Goal: Transaction & Acquisition: Book appointment/travel/reservation

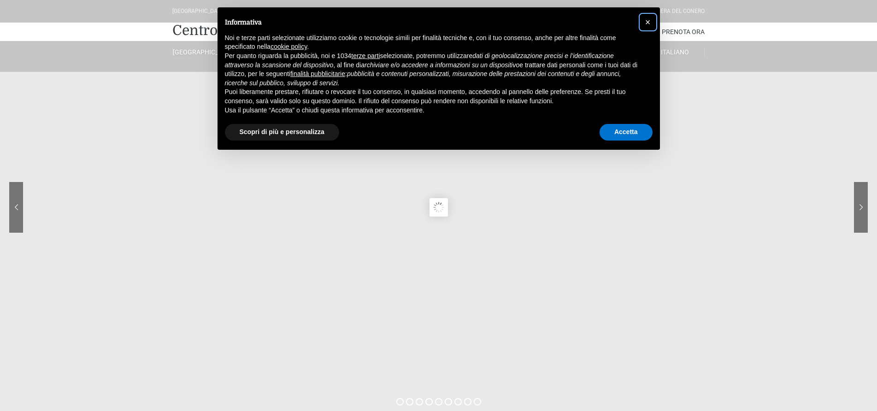
click at [645, 20] on span "×" at bounding box center [648, 22] width 6 height 10
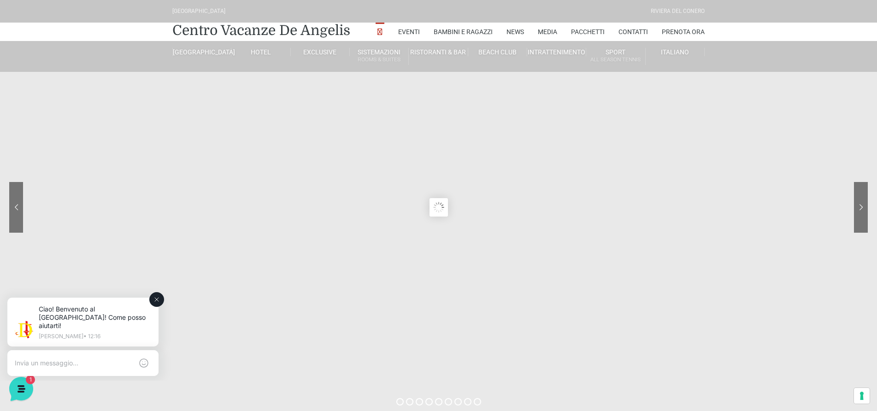
click at [53, 359] on textarea at bounding box center [74, 363] width 118 height 8
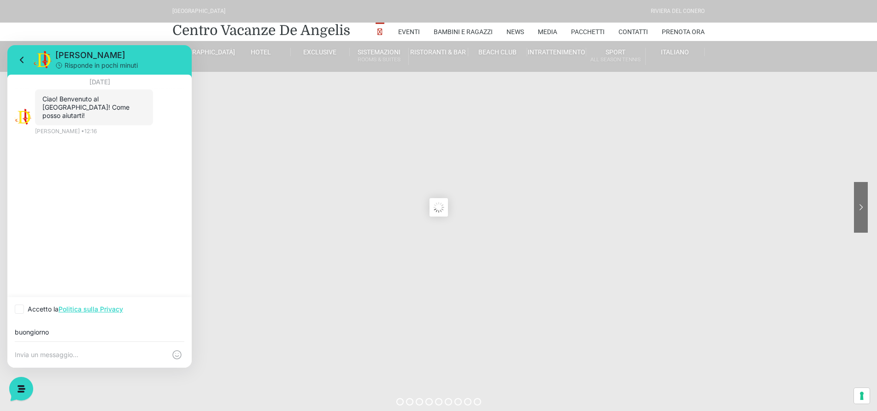
type input "buongiorno"
click at [119, 142] on div "Ciao! Benvenuto al Centro Vacanze Resort! Come posso aiutarti! 12:16 Jerry • 12…" at bounding box center [100, 115] width 170 height 53
drag, startPoint x: 62, startPoint y: 217, endPoint x: 36, endPoint y: 165, distance: 58.1
click at [58, 205] on div "16 agosto 2025 Ciao! Benvenuto al Centro Vacanze Resort! Come posso aiutarti! 1…" at bounding box center [99, 186] width 184 height 222
click at [58, 134] on p "Jerry • 12:16" at bounding box center [66, 131] width 62 height 8
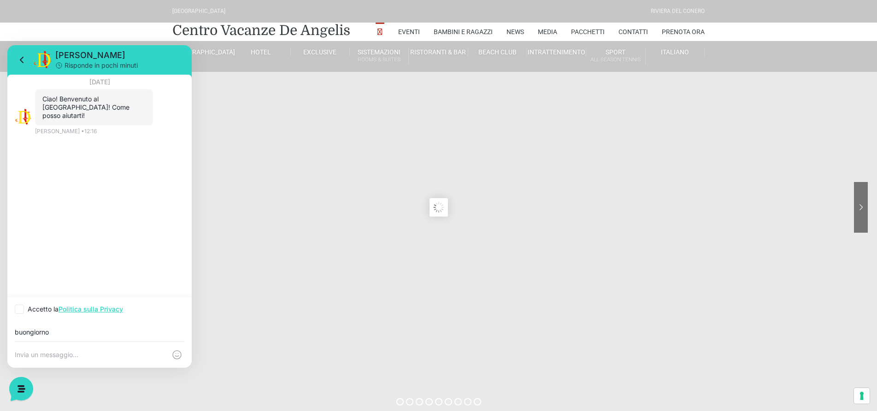
click at [66, 129] on p "Jerry • 12:16" at bounding box center [66, 131] width 62 height 8
click at [20, 152] on div "16 agosto 2025 Ciao! Benvenuto al Centro Vacanze Resort! Come posso aiutarti! 1…" at bounding box center [99, 186] width 184 height 222
click at [31, 133] on div "Ciao! Benvenuto al Centro Vacanze Resort! Come posso aiutarti! 12:16 Jerry • 12…" at bounding box center [100, 115] width 170 height 53
click at [36, 128] on p "Jerry • 12:16" at bounding box center [66, 131] width 62 height 8
click at [41, 139] on div "Ciao! Benvenuto al Centro Vacanze Resort! Come posso aiutarti! 12:16 Jerry • 12…" at bounding box center [100, 115] width 170 height 53
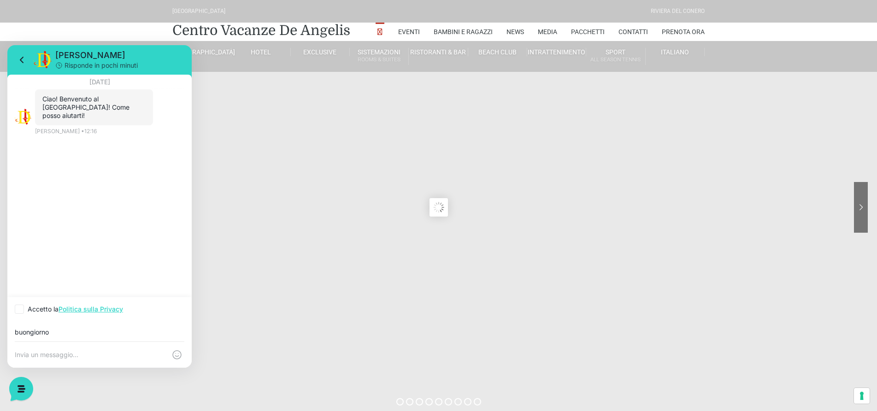
click at [47, 150] on div "16 agosto 2025 Ciao! Benvenuto al Centro Vacanze Resort! Come posso aiutarti! 1…" at bounding box center [99, 186] width 184 height 222
click at [44, 147] on div "16 agosto 2025 Ciao! Benvenuto al Centro Vacanze Resort! Come posso aiutarti! 1…" at bounding box center [99, 186] width 184 height 222
click at [183, 134] on div "Jerry • 12:16" at bounding box center [109, 131] width 149 height 8
click at [19, 59] on icon at bounding box center [22, 59] width 11 height 11
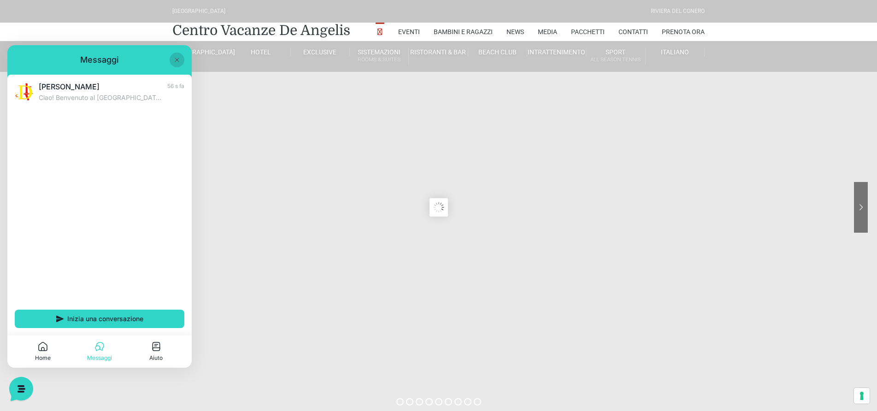
click at [51, 114] on div "Jerry Ciao! Benvenuto al Centro Vacanze Resort! Come posso aiutarti! 56 s fa In…" at bounding box center [99, 205] width 184 height 261
click at [140, 316] on span "Inizia una conversazione" at bounding box center [105, 318] width 76 height 7
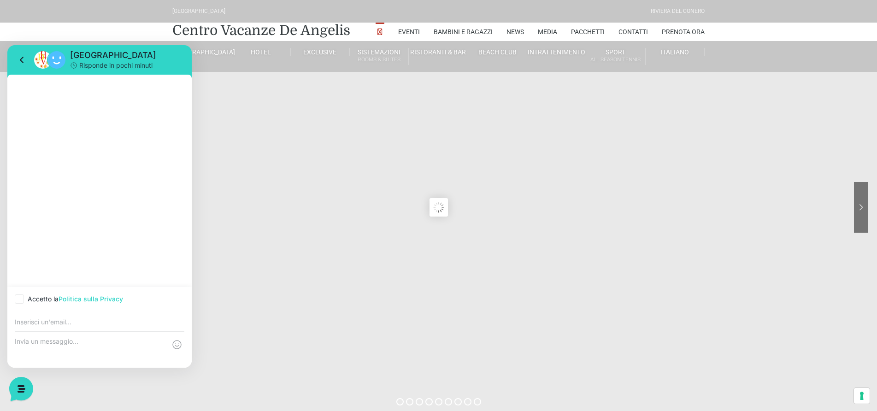
click at [35, 106] on div at bounding box center [99, 181] width 184 height 212
click at [17, 77] on div at bounding box center [99, 181] width 184 height 212
click at [36, 76] on div at bounding box center [99, 181] width 184 height 212
click at [46, 325] on input "email" at bounding box center [100, 321] width 170 height 7
click at [77, 350] on textarea at bounding box center [90, 349] width 151 height 25
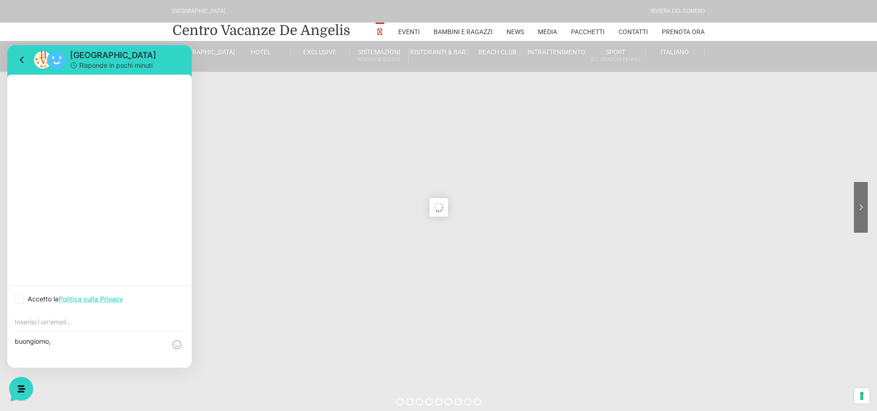
type textarea "buongiorno,"
click at [263, 119] on sr7-content at bounding box center [438, 207] width 877 height 415
click at [20, 61] on icon at bounding box center [22, 59] width 11 height 11
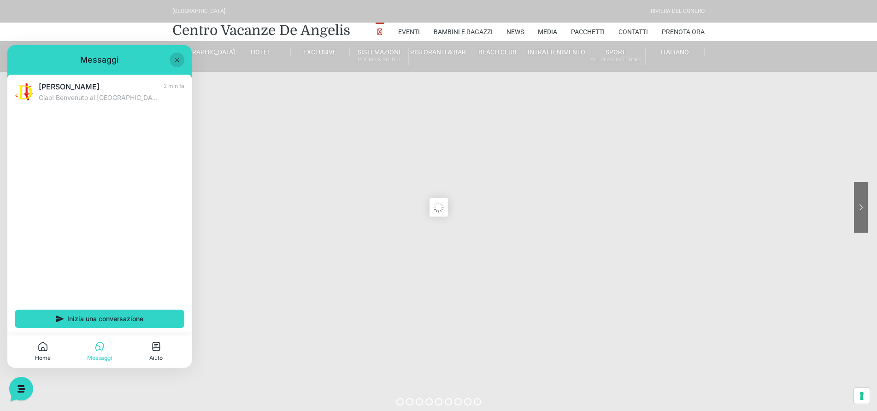
click at [175, 58] on icon at bounding box center [176, 59] width 7 height 7
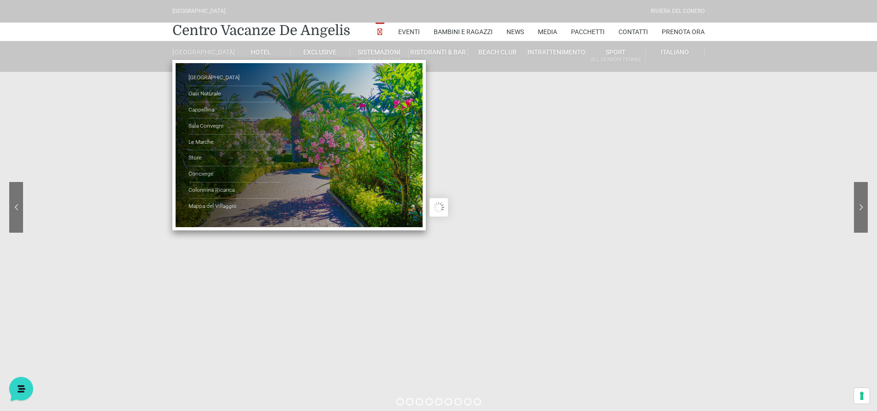
click at [200, 52] on link "[GEOGRAPHIC_DATA]" at bounding box center [201, 52] width 59 height 8
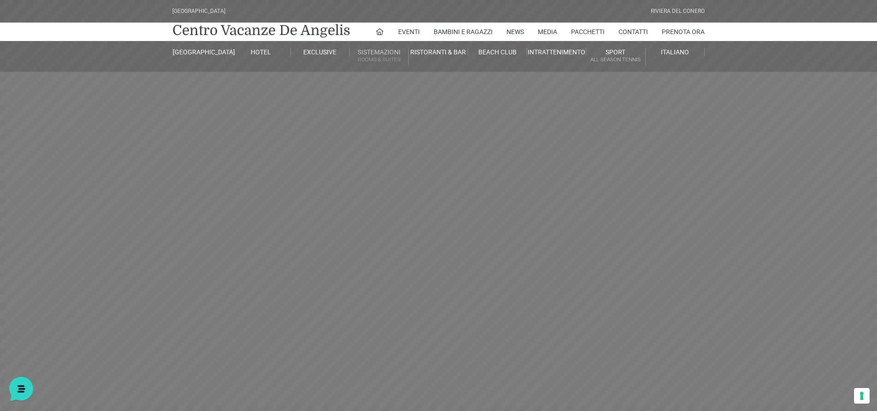
click at [383, 58] on small "Rooms & Suites" at bounding box center [379, 59] width 58 height 9
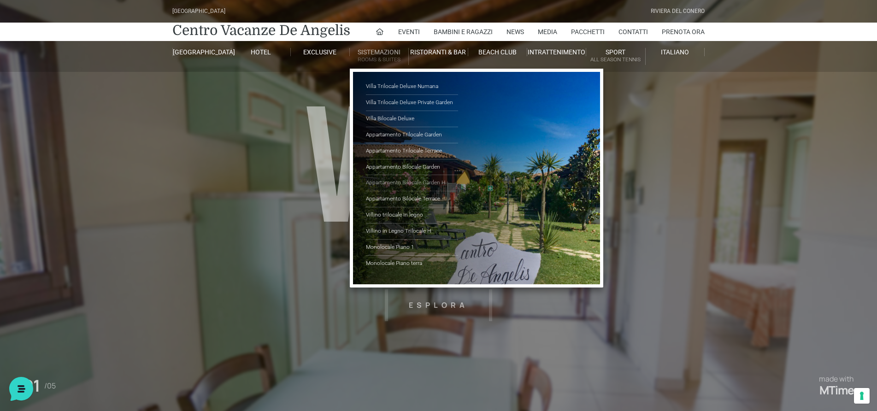
click at [393, 183] on link "Appartamento Bilocale Garden H" at bounding box center [412, 183] width 92 height 16
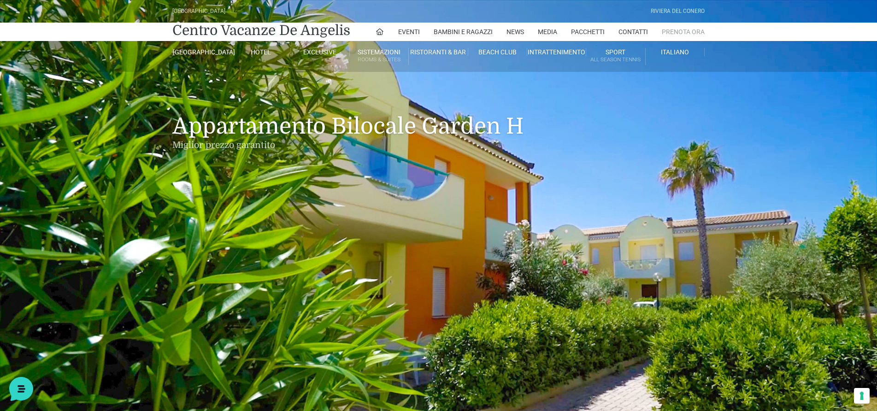
click at [669, 32] on link "Prenota Ora" at bounding box center [682, 32] width 43 height 18
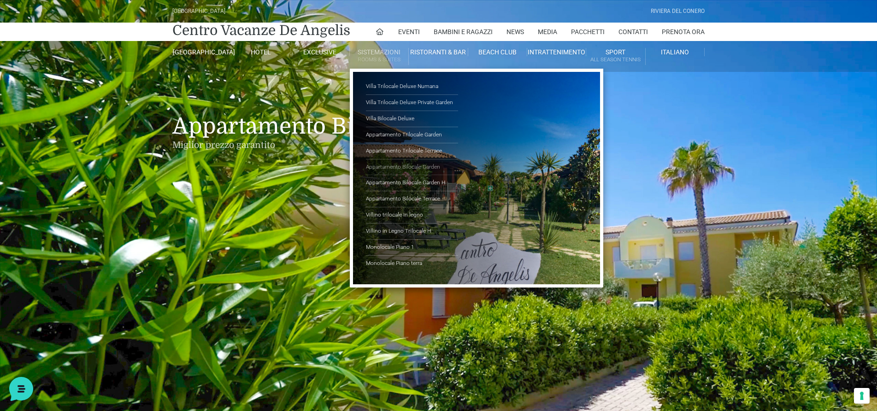
click at [374, 167] on link "Appartamento Bilocale Garden" at bounding box center [412, 167] width 92 height 16
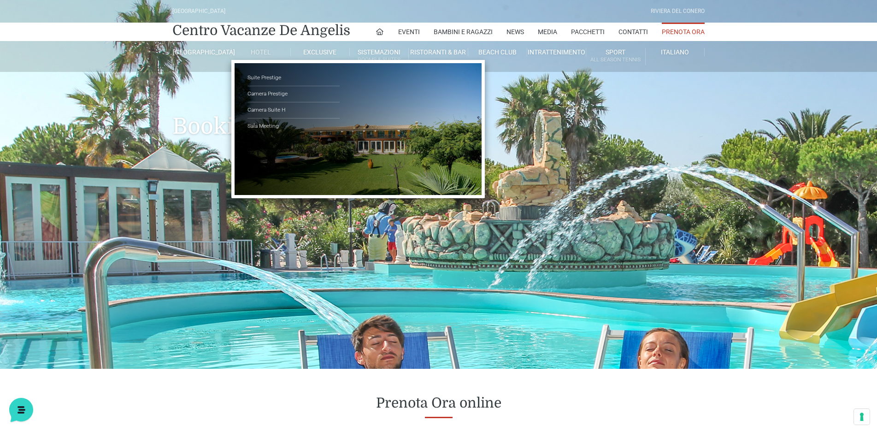
click at [263, 53] on link "Hotel" at bounding box center [260, 52] width 59 height 8
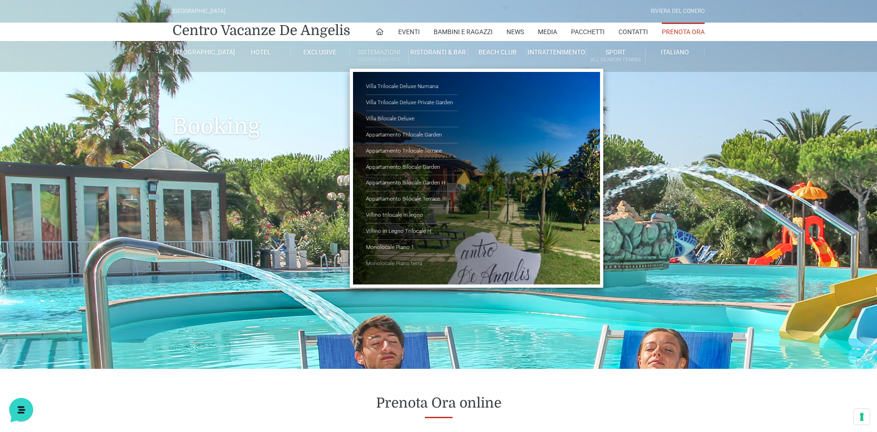
click at [395, 263] on link "Monolocale Piano terra" at bounding box center [412, 264] width 92 height 16
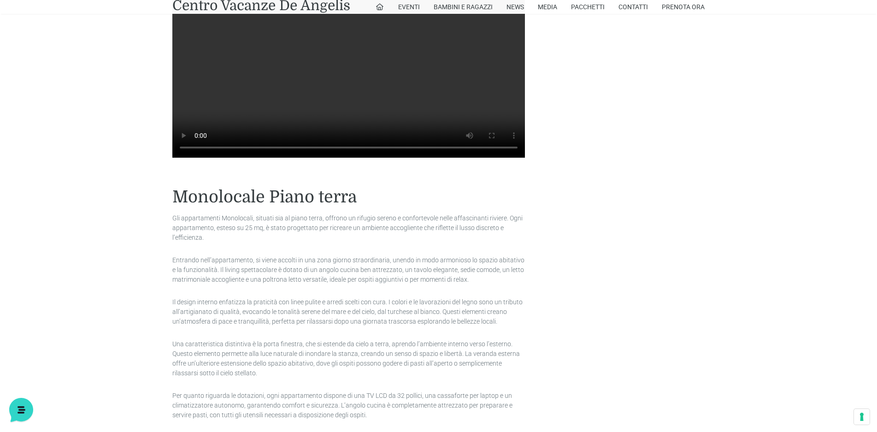
scroll to position [783, 0]
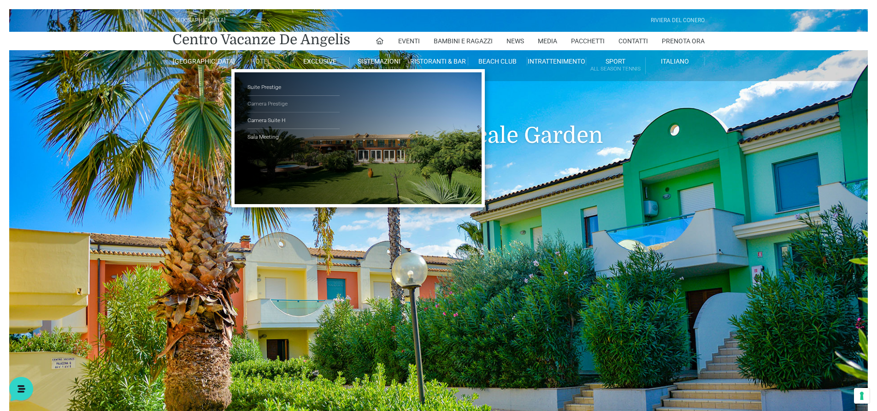
click at [276, 103] on link "Camera Prestige" at bounding box center [293, 104] width 92 height 17
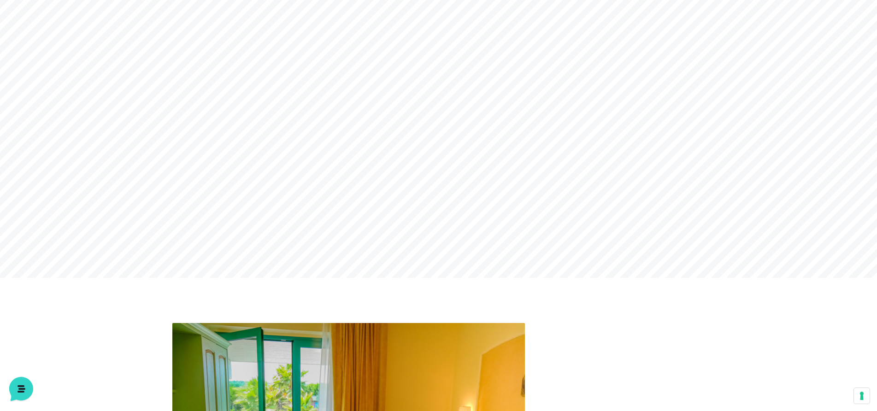
scroll to position [46, 0]
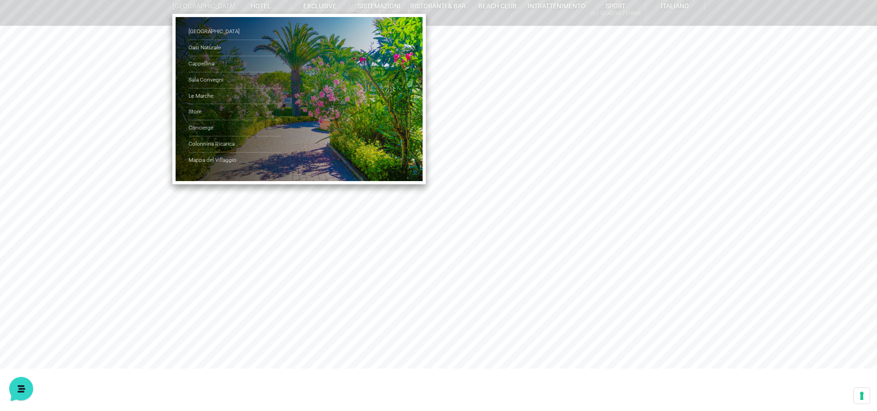
click at [206, 10] on link "[GEOGRAPHIC_DATA]" at bounding box center [201, 6] width 59 height 8
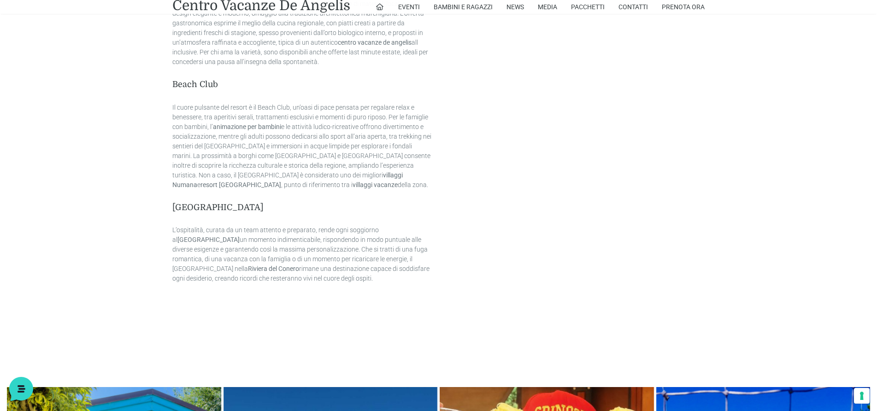
scroll to position [1105, 0]
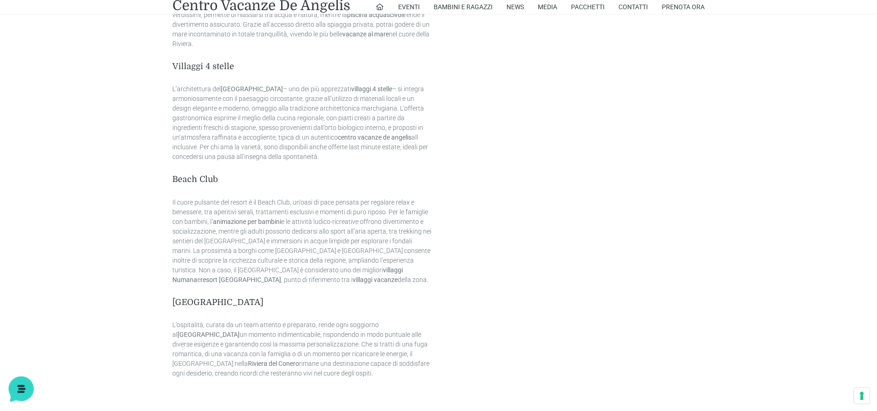
click at [23, 386] on icon at bounding box center [20, 388] width 24 height 24
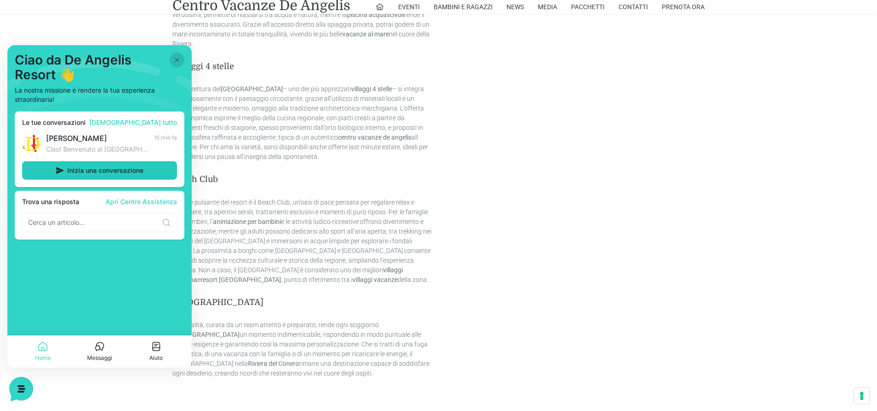
click at [78, 170] on span "Inizia una conversazione" at bounding box center [105, 170] width 76 height 7
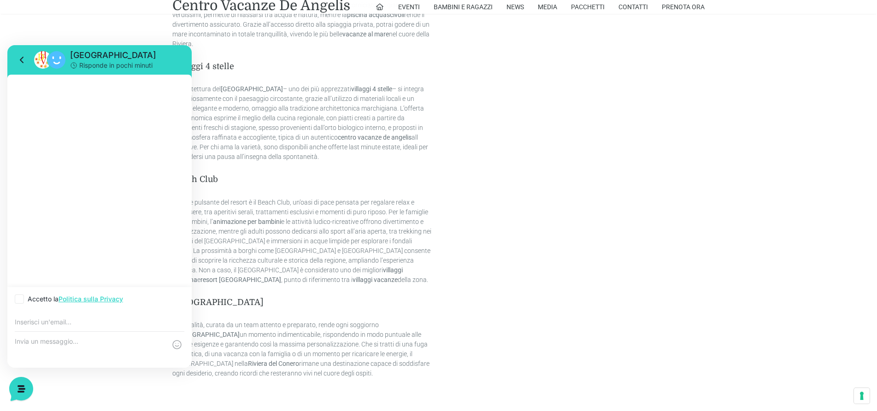
click at [85, 348] on textarea at bounding box center [90, 349] width 151 height 25
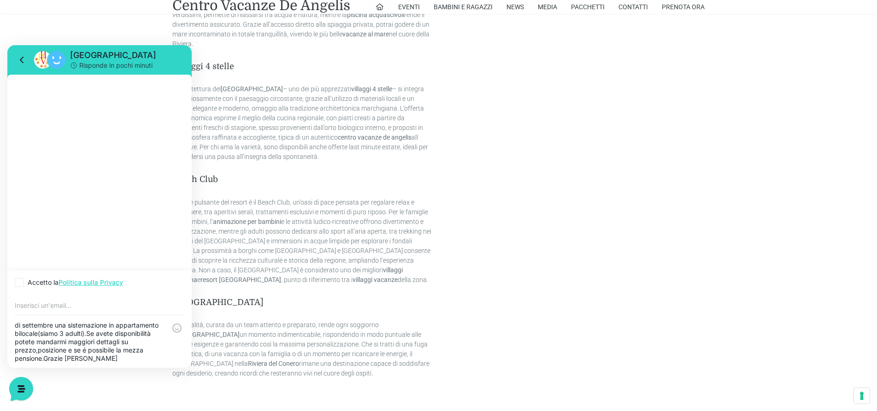
scroll to position [0, 0]
type textarea "Buongiorno,sto cercando per la prima settimana di settembre una sistemazione in…"
click at [18, 273] on icon at bounding box center [20, 274] width 6 height 6
click at [18, 273] on input "Accetto la Politica sulla Privacy" at bounding box center [18, 274] width 6 height 6
checkbox input "true"
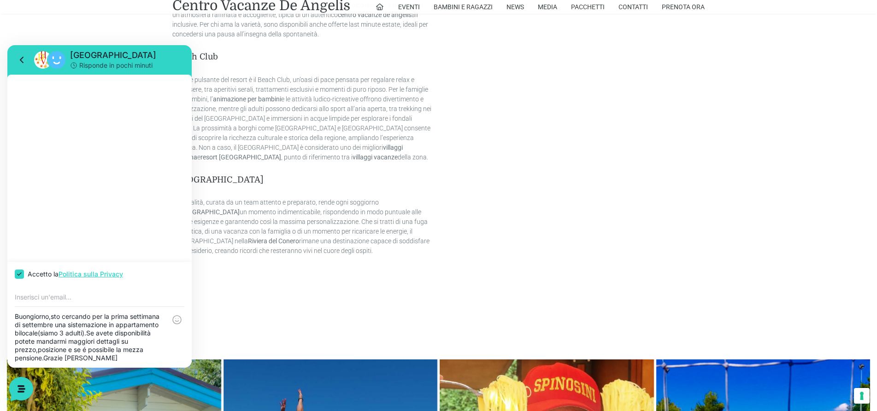
scroll to position [1244, 0]
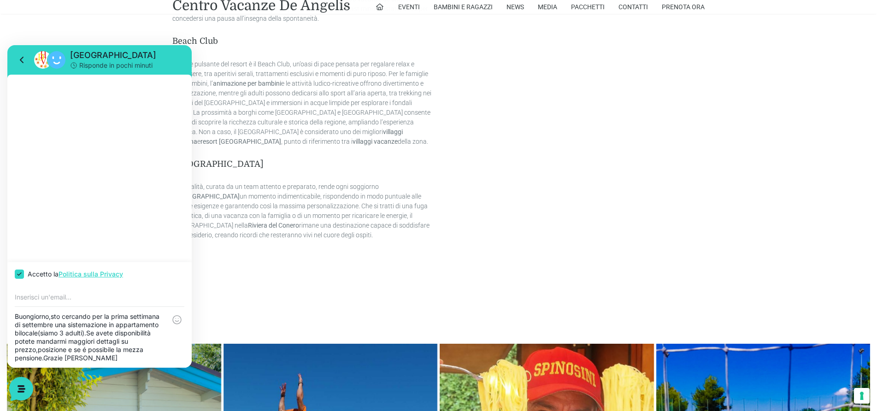
click at [172, 358] on div "Buongiorno,sto cercando per la prima settimana di settembre una sistemazione in…" at bounding box center [99, 337] width 184 height 61
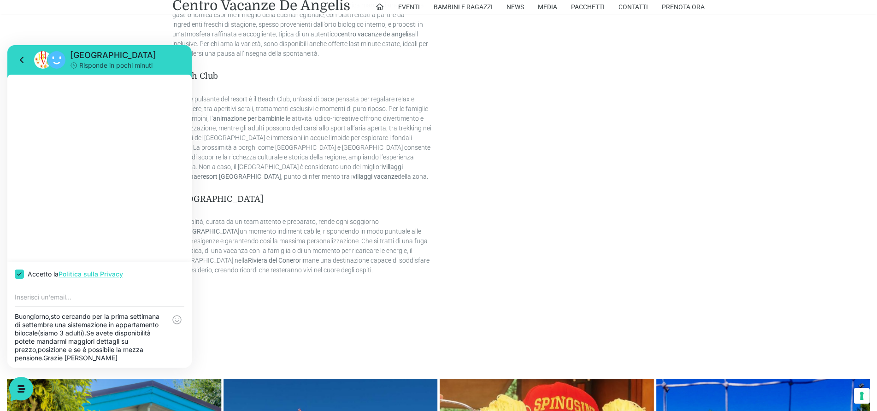
scroll to position [1198, 0]
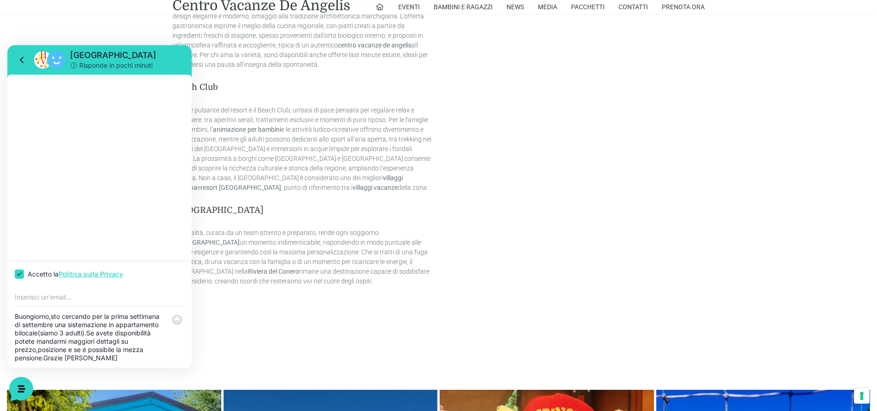
click at [58, 80] on div at bounding box center [99, 168] width 184 height 187
click at [23, 292] on div at bounding box center [99, 296] width 184 height 20
click at [35, 300] on input "email" at bounding box center [100, 296] width 170 height 7
type input "lorenacalciolari66@gmail.com"
click at [179, 319] on icon at bounding box center [178, 319] width 8 height 7
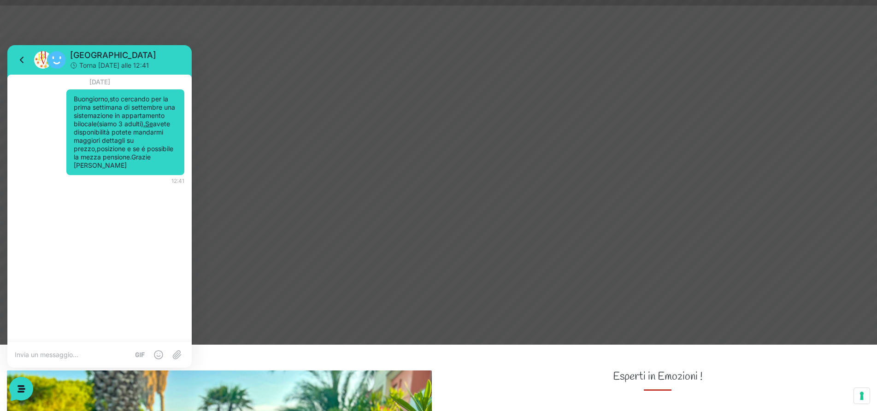
scroll to position [0, 0]
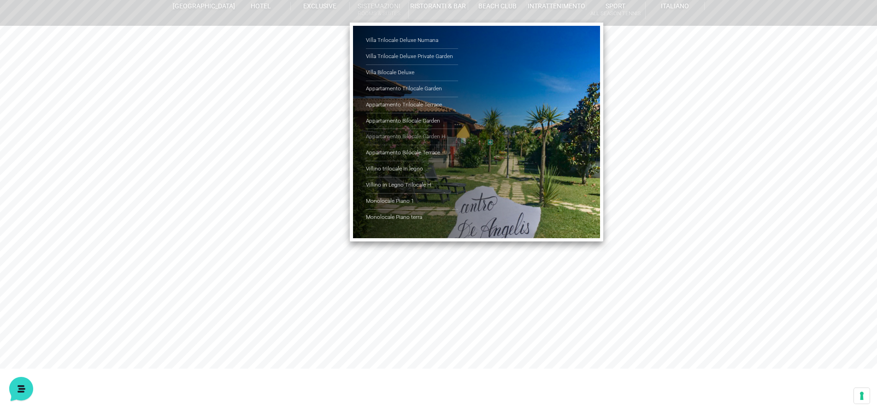
click at [394, 134] on link "Appartamento Bilocale Garden H" at bounding box center [412, 137] width 92 height 16
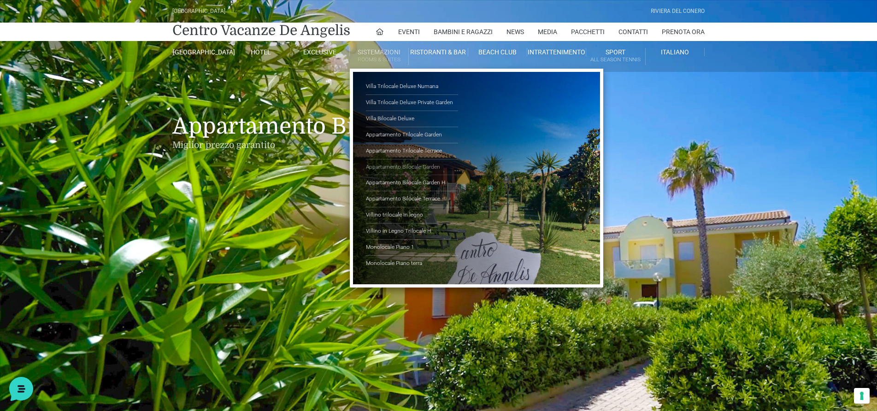
click at [407, 169] on link "Appartamento Bilocale Garden" at bounding box center [412, 167] width 92 height 16
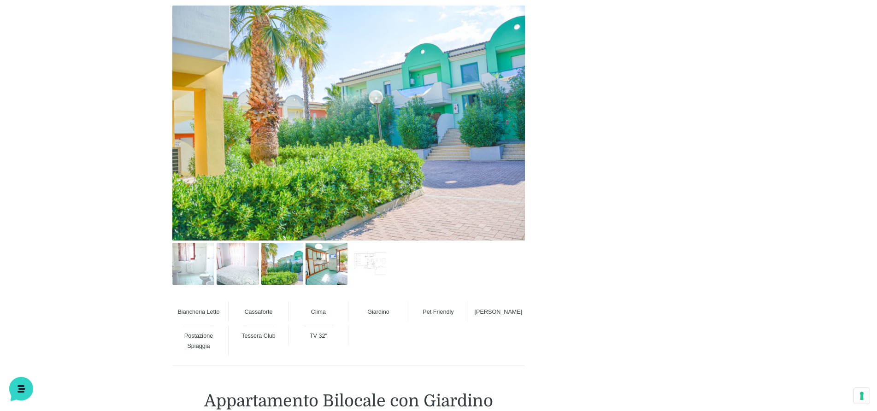
scroll to position [415, 0]
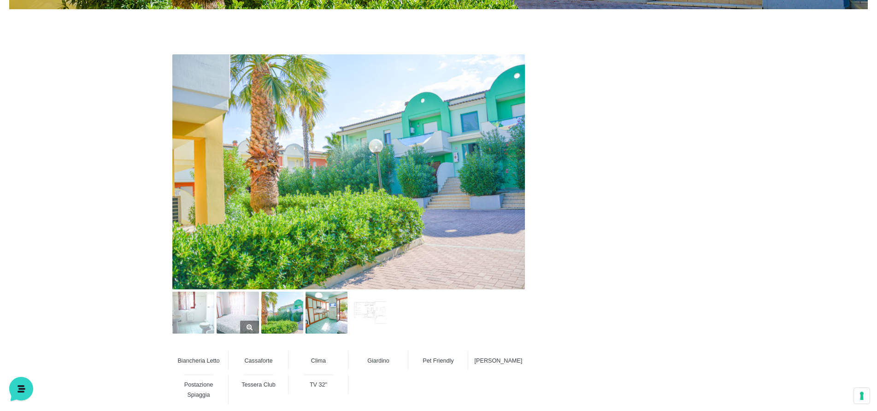
click at [235, 311] on img at bounding box center [237, 313] width 42 height 42
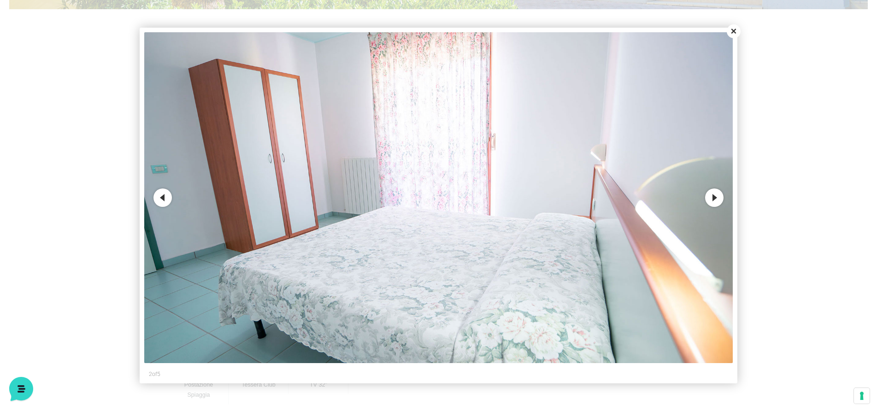
click at [714, 193] on button "Next" at bounding box center [714, 197] width 18 height 18
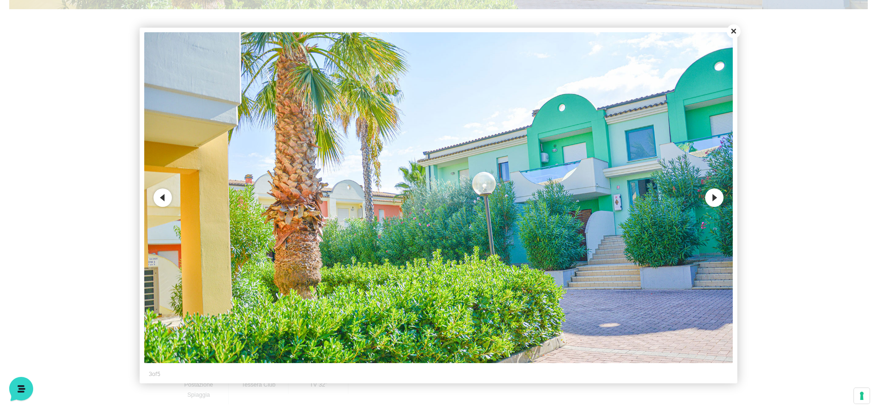
click at [715, 197] on button "Next" at bounding box center [714, 197] width 18 height 18
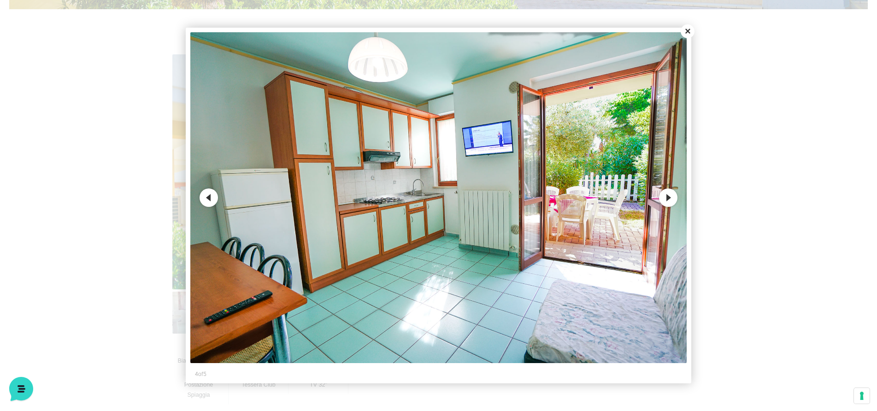
click at [206, 193] on button "Previous" at bounding box center [208, 197] width 18 height 18
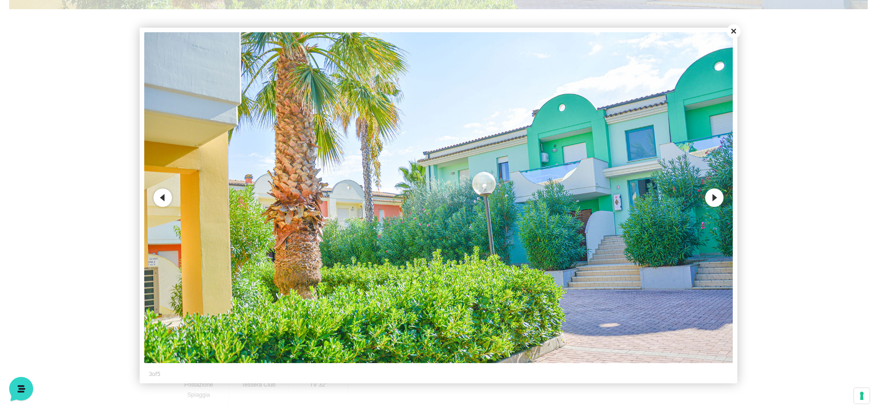
click at [715, 209] on img at bounding box center [438, 197] width 588 height 331
click at [713, 195] on button "Next" at bounding box center [714, 197] width 18 height 18
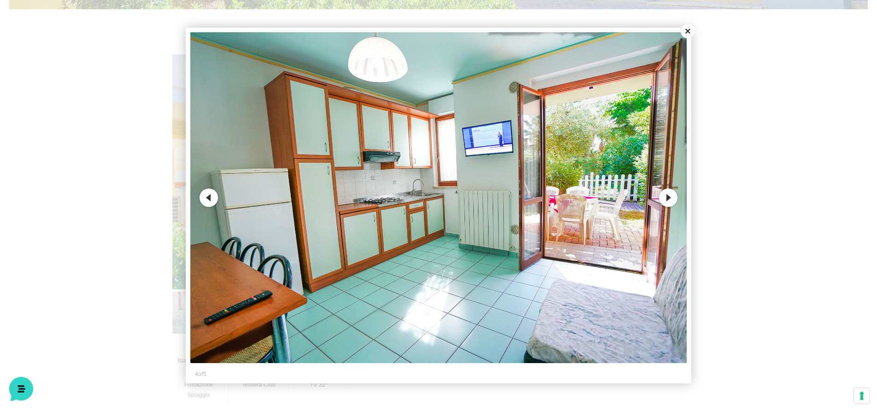
click at [688, 33] on button "Close" at bounding box center [687, 31] width 14 height 14
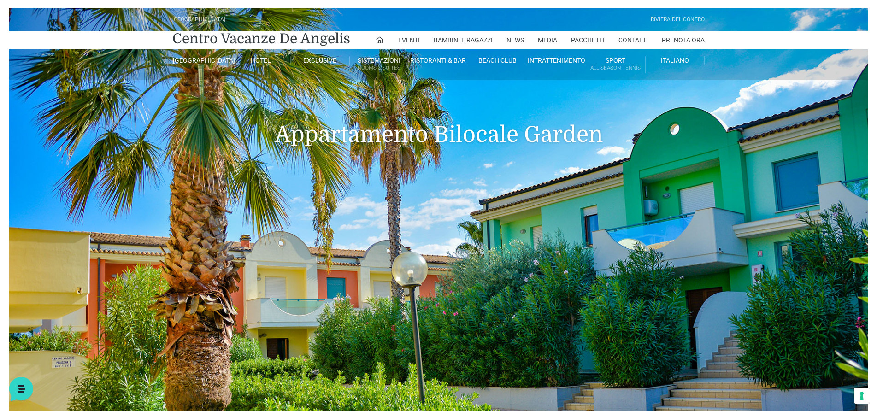
scroll to position [0, 0]
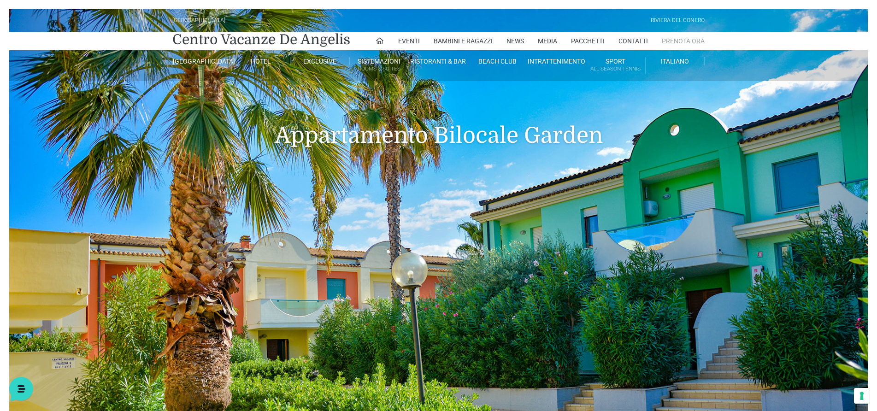
click at [687, 42] on link "Prenota Ora" at bounding box center [682, 41] width 43 height 18
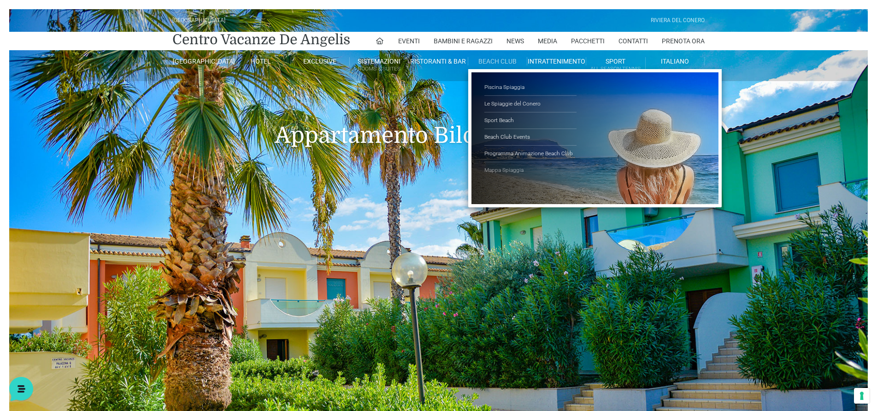
click at [499, 170] on link "Mappa Spiaggia" at bounding box center [530, 170] width 92 height 16
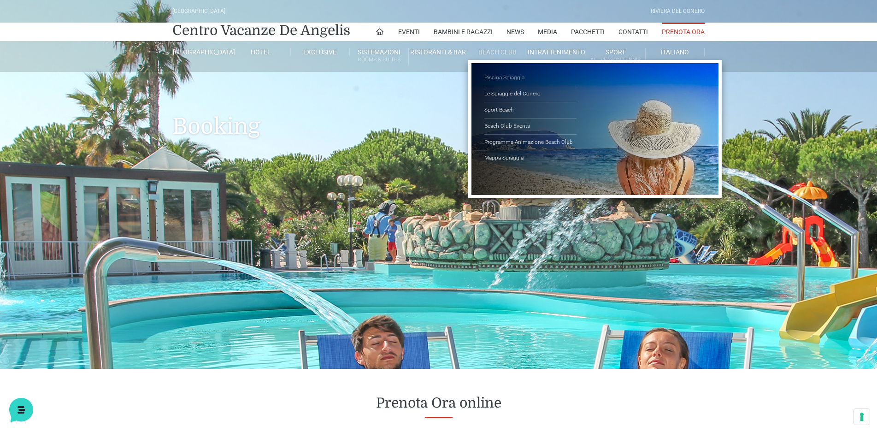
click at [492, 78] on link "Piscina Spiaggia" at bounding box center [530, 78] width 92 height 16
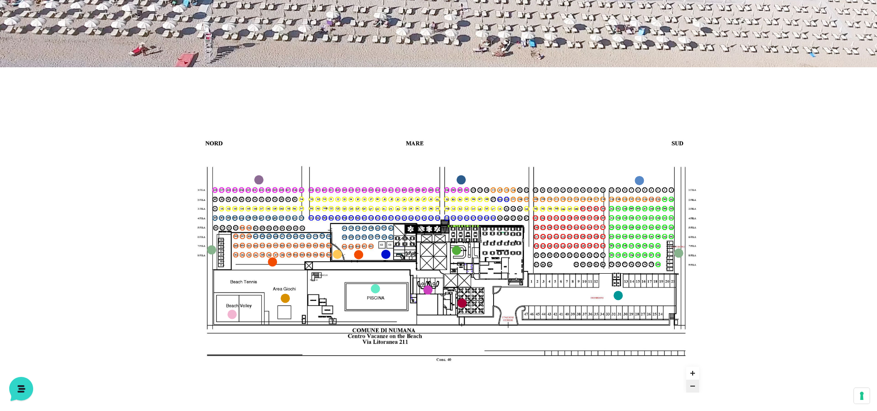
scroll to position [322, 0]
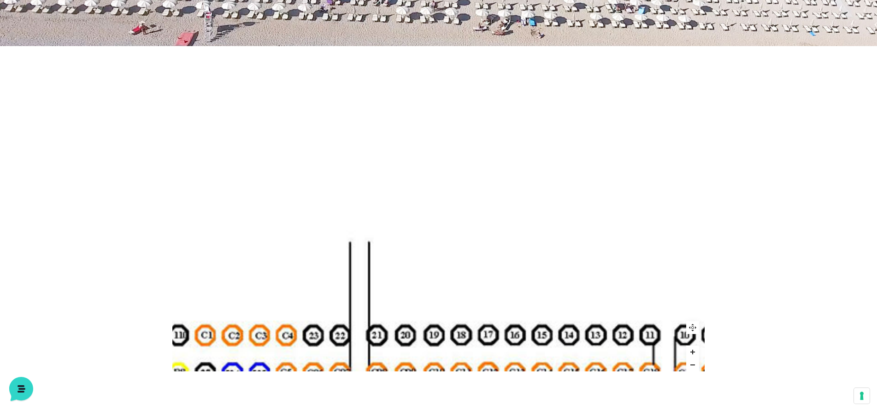
drag, startPoint x: 577, startPoint y: 20, endPoint x: 549, endPoint y: 28, distance: 29.2
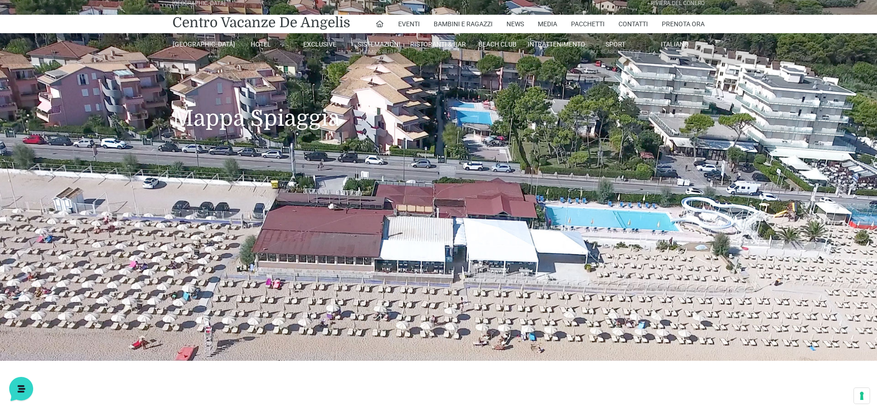
scroll to position [0, 0]
